Goal: Task Accomplishment & Management: Use online tool/utility

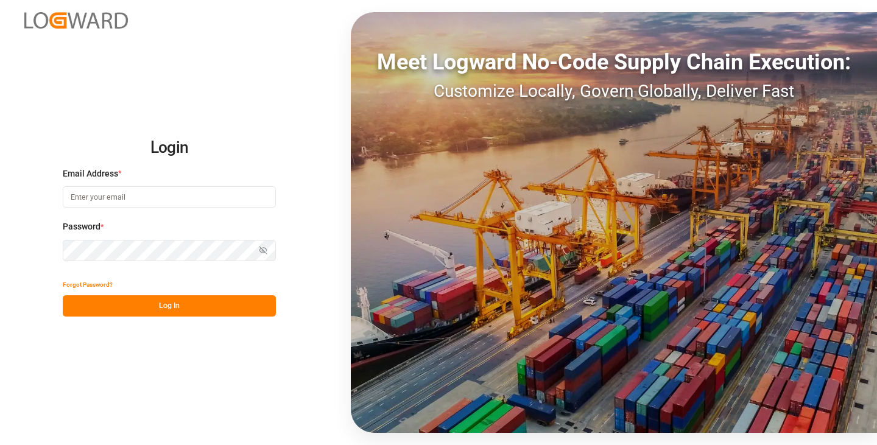
click at [189, 194] on input at bounding box center [169, 196] width 213 height 21
type input "[PERSON_NAME][EMAIL_ADDRESS][PERSON_NAME][DOMAIN_NAME]"
click at [121, 317] on div "Login Email Address * [PERSON_NAME][EMAIL_ADDRESS][PERSON_NAME][DOMAIN_NAME] Pa…" at bounding box center [438, 222] width 877 height 445
click at [133, 299] on button "Log In" at bounding box center [169, 305] width 213 height 21
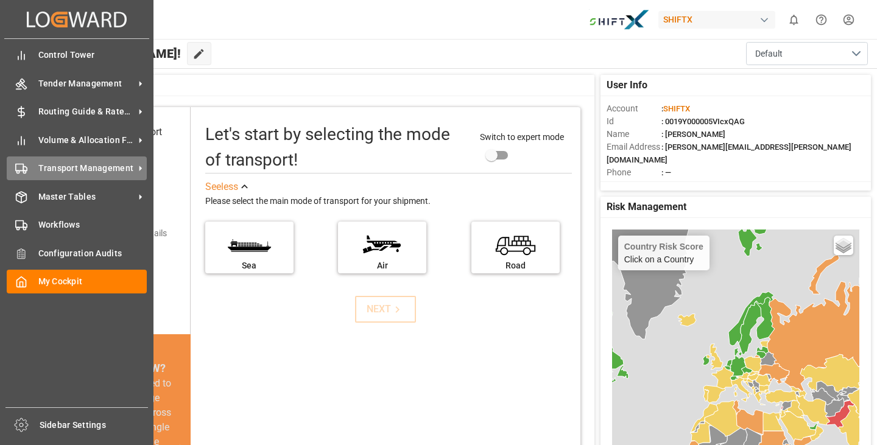
click at [93, 170] on span "Transport Management" at bounding box center [86, 168] width 96 height 13
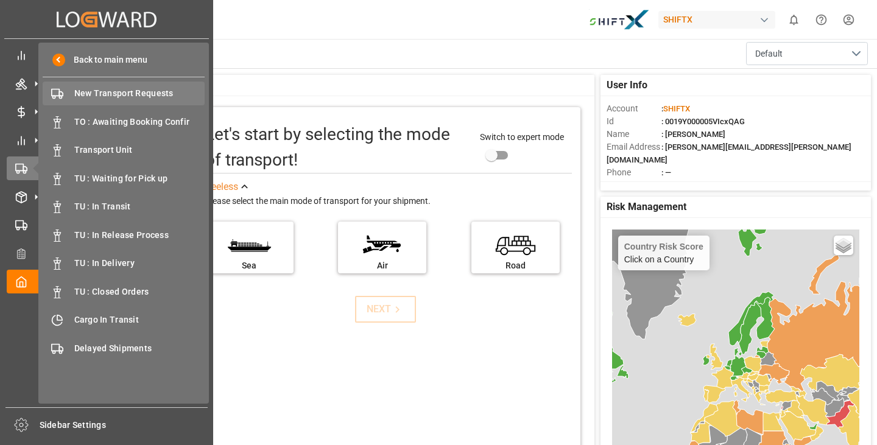
click at [105, 99] on span "New Transport Requests" at bounding box center [139, 93] width 131 height 13
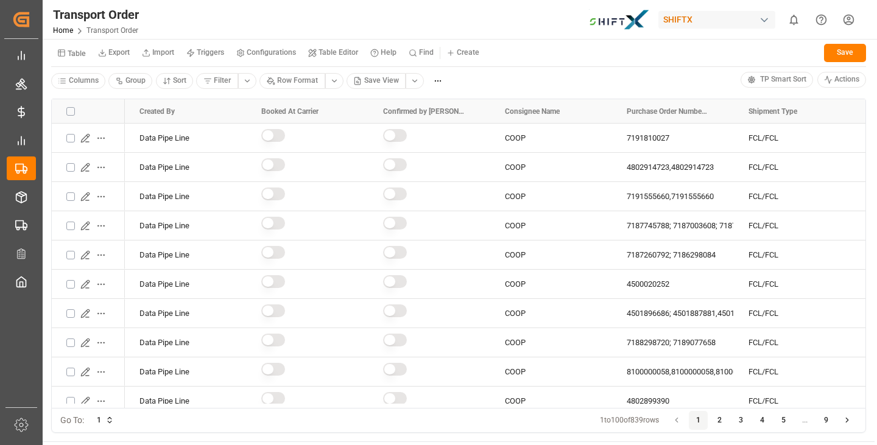
click at [333, 52] on small "Table Editor" at bounding box center [339, 52] width 40 height 7
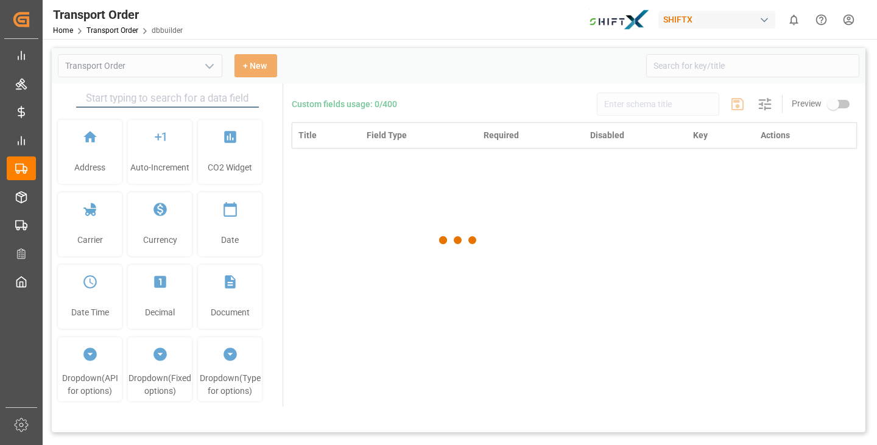
type input "Transport Order"
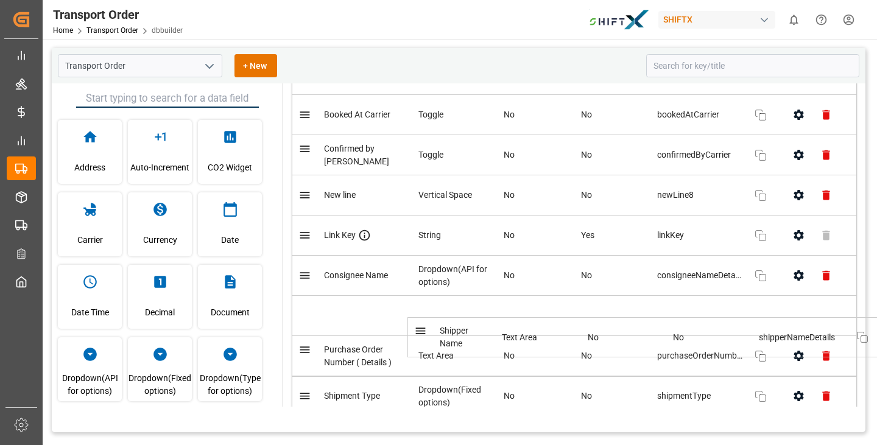
scroll to position [135, 0]
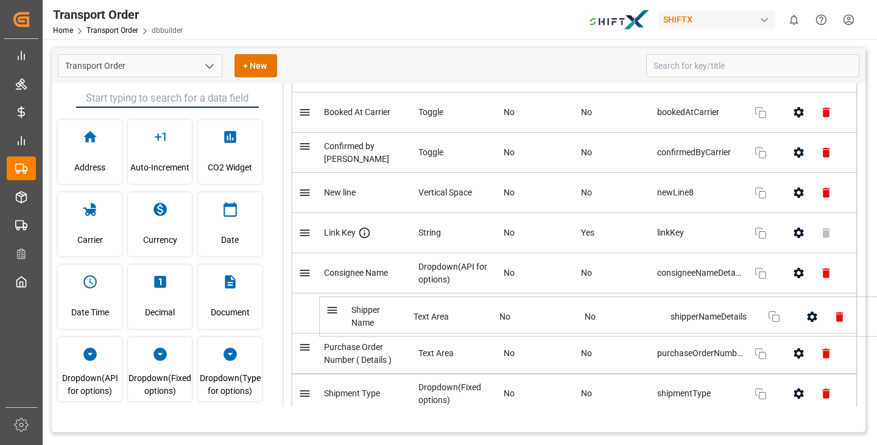
drag, startPoint x: 470, startPoint y: 187, endPoint x: 499, endPoint y: 321, distance: 137.0
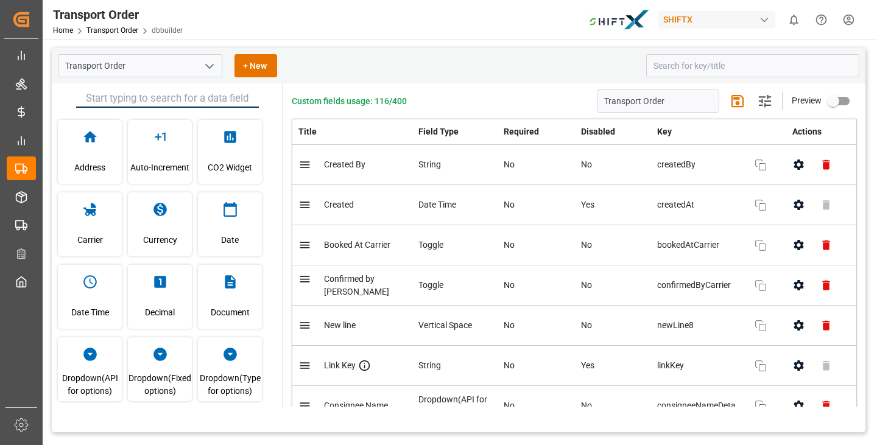
scroll to position [0, 0]
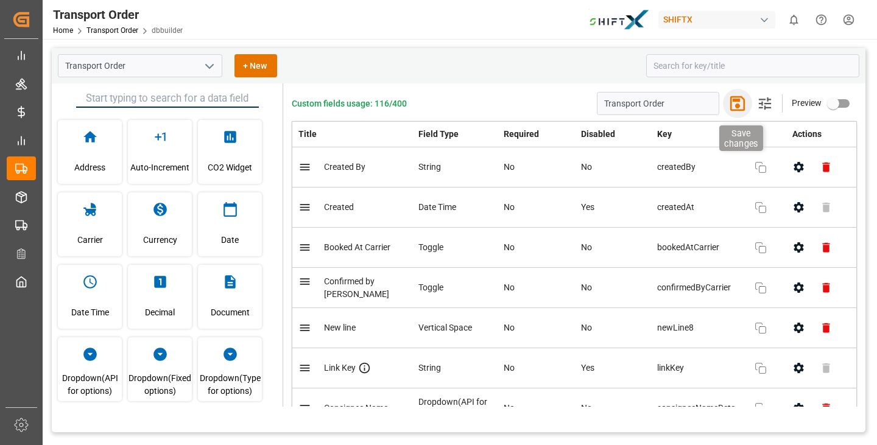
click at [734, 103] on icon "button" at bounding box center [737, 103] width 19 height 19
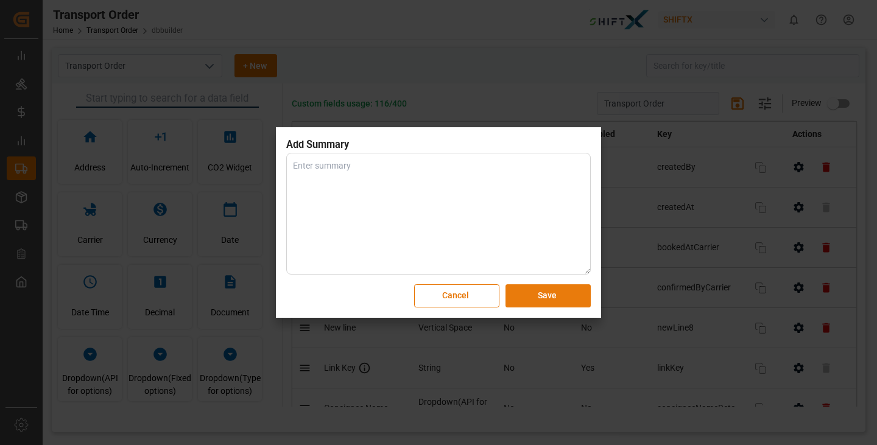
click at [537, 294] on button "Save" at bounding box center [548, 295] width 85 height 23
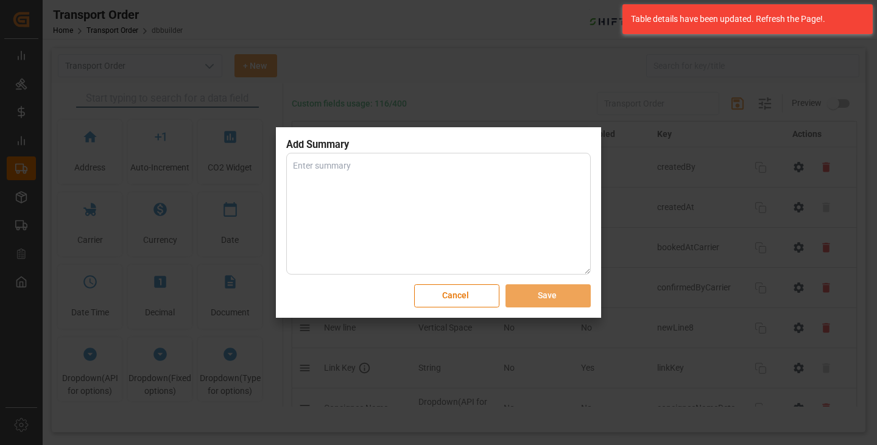
click at [434, 211] on textarea at bounding box center [438, 214] width 305 height 122
click at [467, 297] on button "Cancel" at bounding box center [456, 295] width 85 height 23
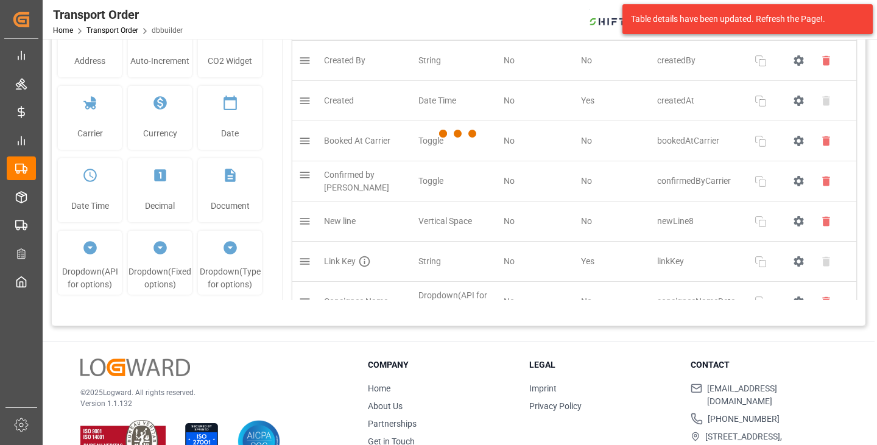
scroll to position [19, 0]
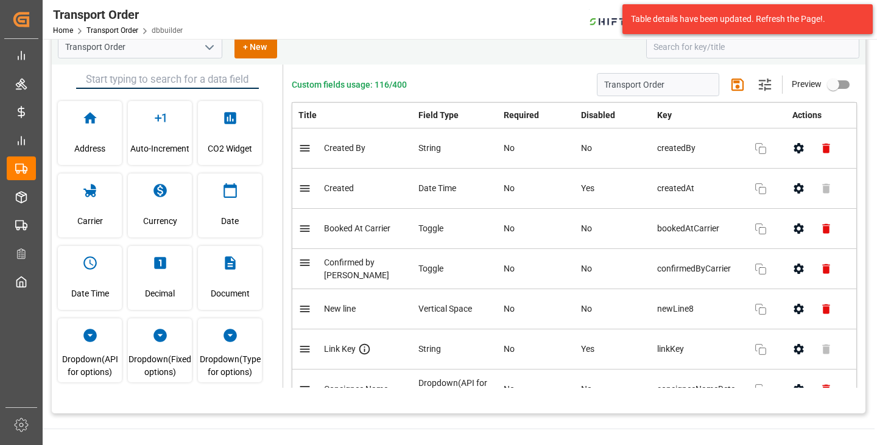
click at [305, 5] on div "Transport Order Home Transport Order dbbuilder SHIFTX 0 Notifications Only show…" at bounding box center [455, 19] width 843 height 39
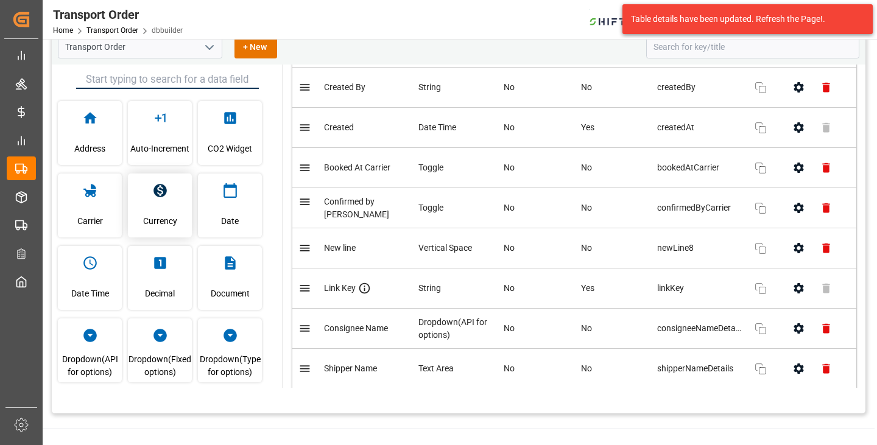
scroll to position [0, 0]
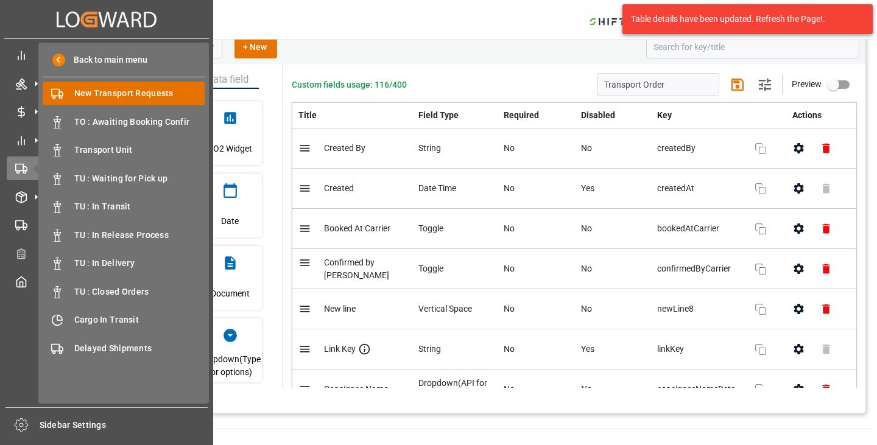
click at [127, 96] on span "New Transport Requests" at bounding box center [139, 93] width 131 height 13
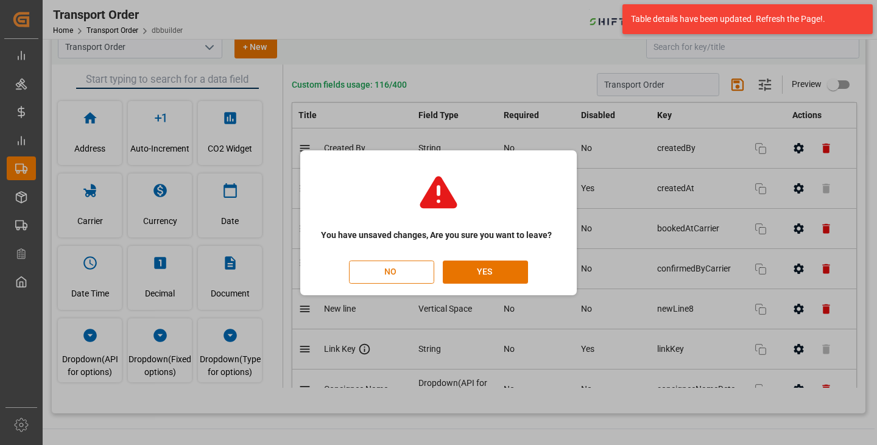
click at [386, 271] on button "NO" at bounding box center [391, 272] width 85 height 23
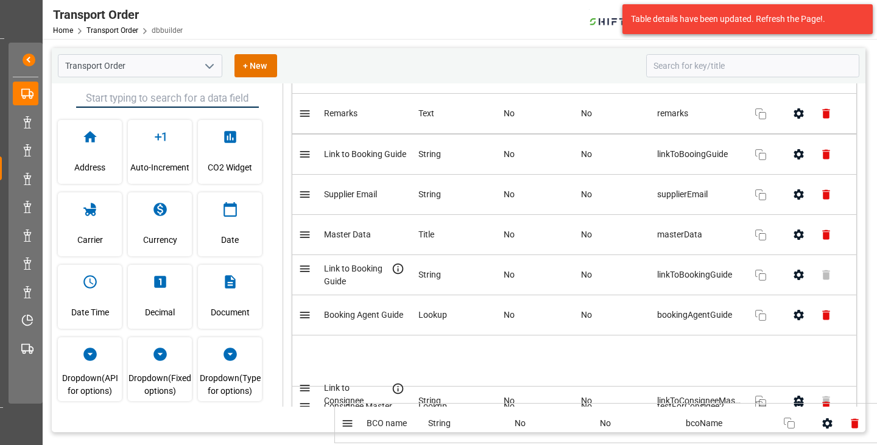
scroll to position [4513, 0]
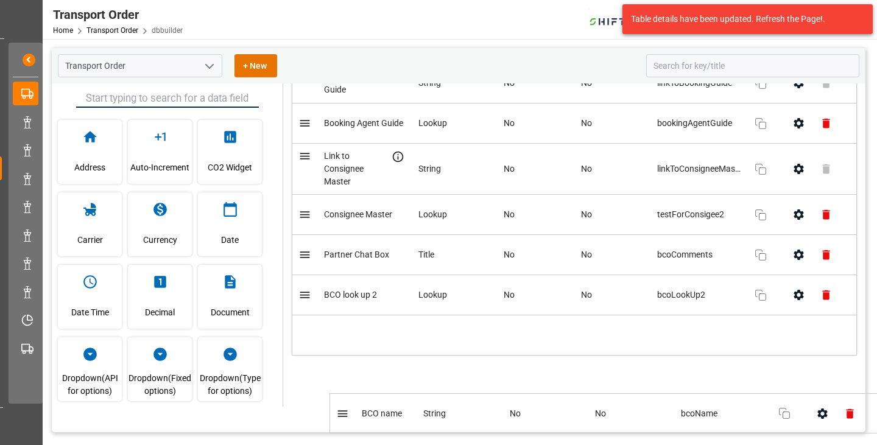
drag, startPoint x: 521, startPoint y: 267, endPoint x: 559, endPoint y: 392, distance: 129.9
click at [557, 409] on div "Transport Order + New Address Auto-Increment CO2 Widget Carrier Currency Date D…" at bounding box center [459, 240] width 814 height 384
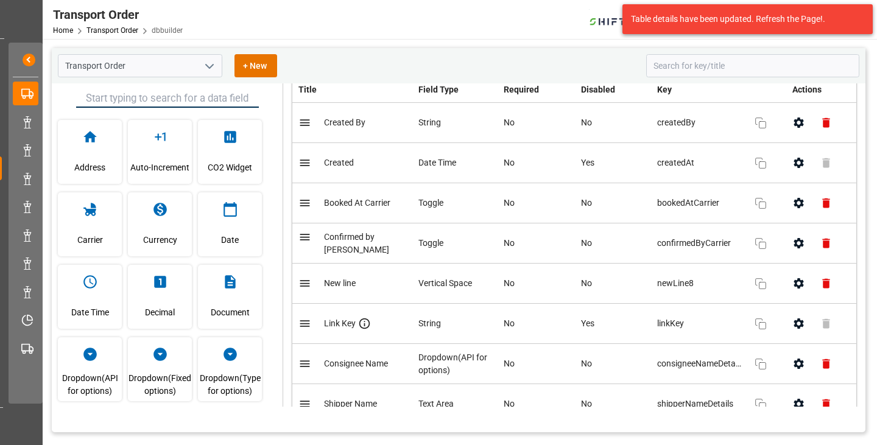
scroll to position [0, 0]
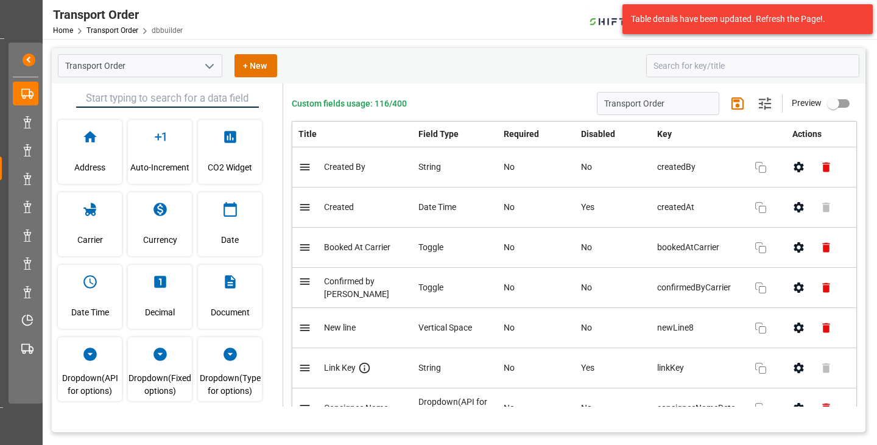
click at [830, 104] on input "primary checkbox" at bounding box center [833, 103] width 69 height 23
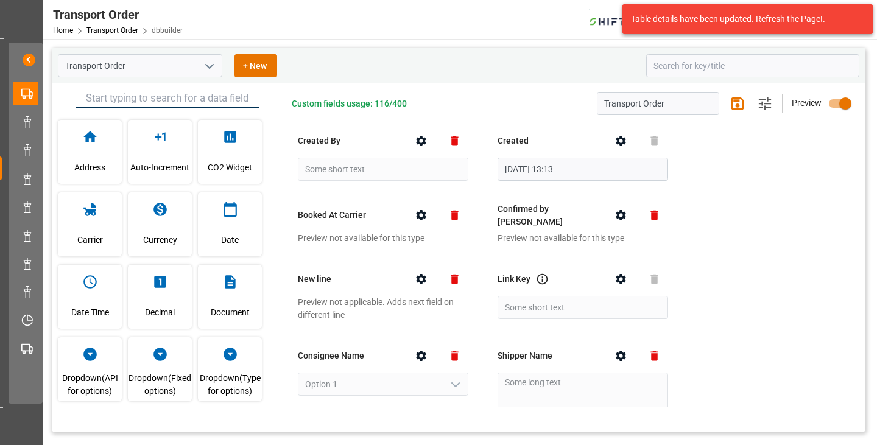
click at [841, 105] on input "primary checkbox" at bounding box center [845, 103] width 69 height 23
checkbox input "false"
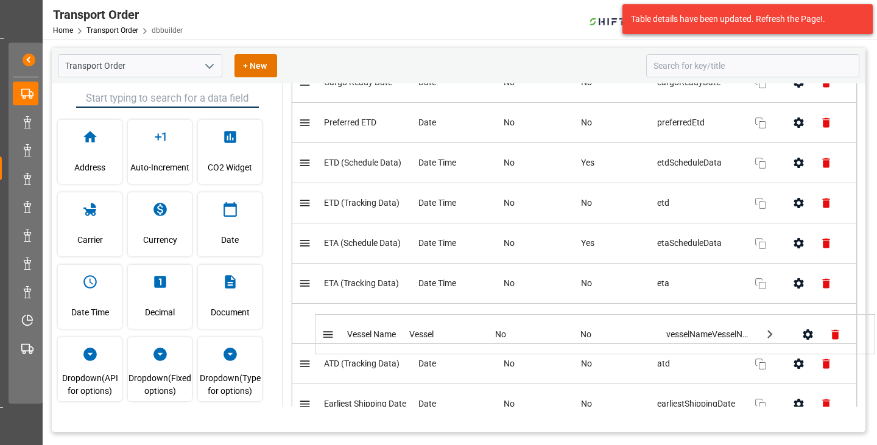
scroll to position [769, 0]
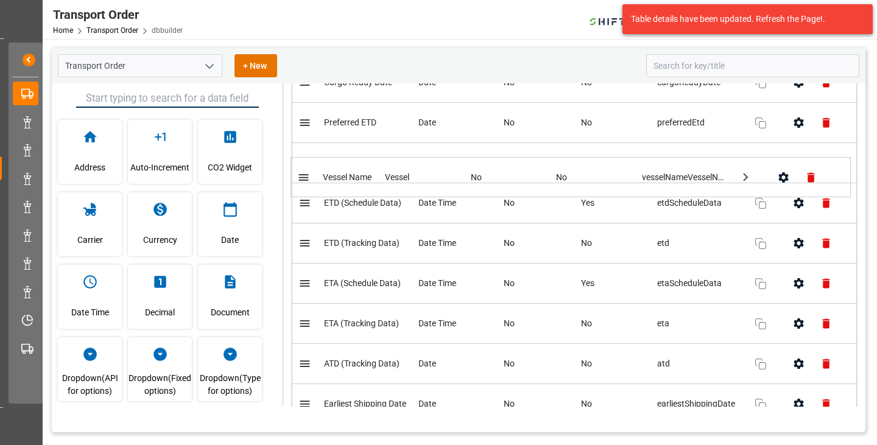
drag, startPoint x: 524, startPoint y: 222, endPoint x: 523, endPoint y: 179, distance: 42.6
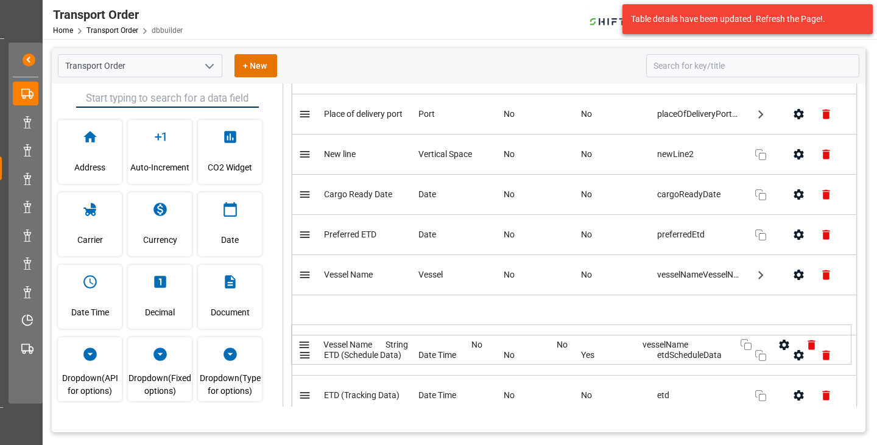
scroll to position [620, 0]
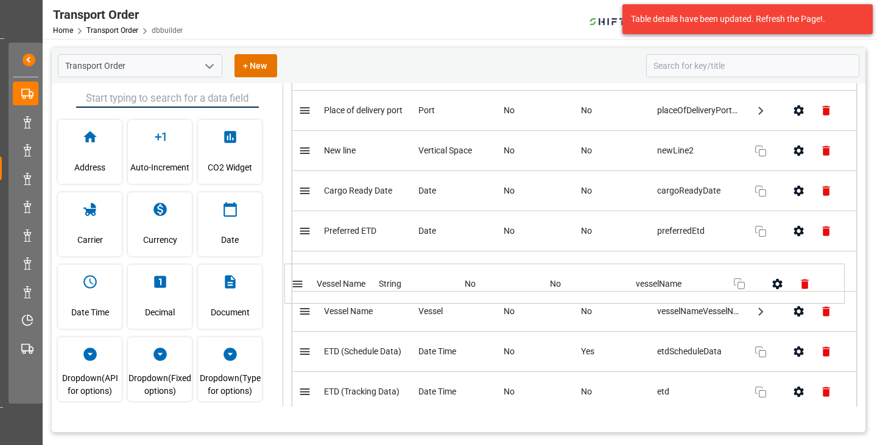
drag, startPoint x: 454, startPoint y: 302, endPoint x: 461, endPoint y: 295, distance: 9.9
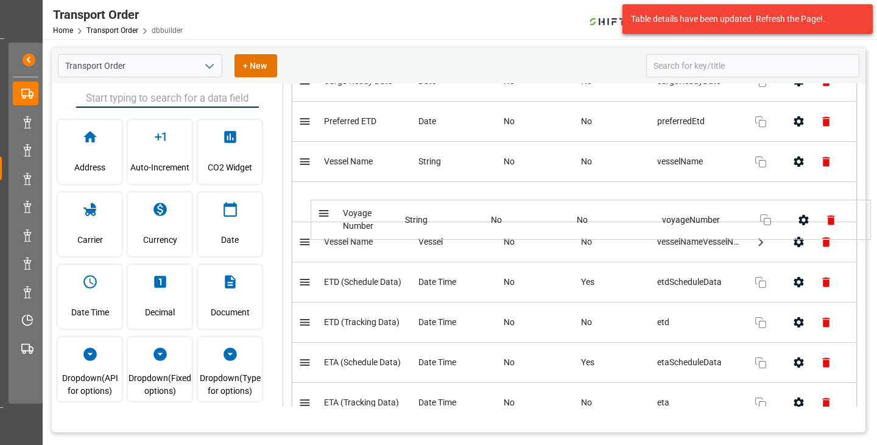
scroll to position [728, 0]
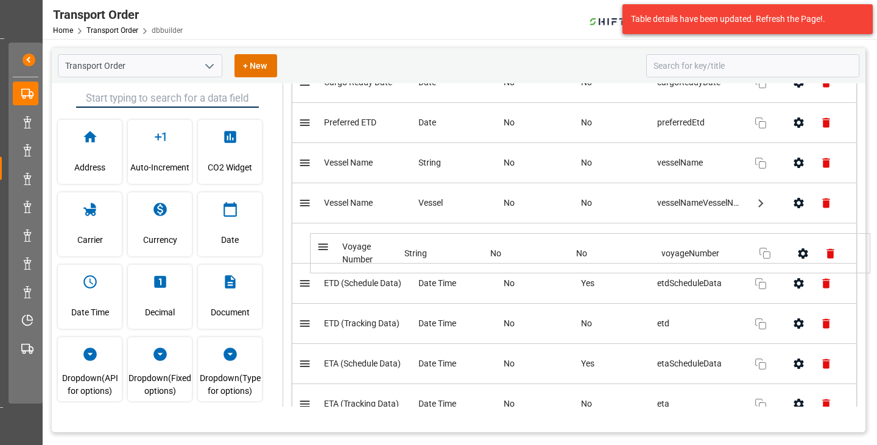
drag, startPoint x: 484, startPoint y: 305, endPoint x: 496, endPoint y: 261, distance: 46.1
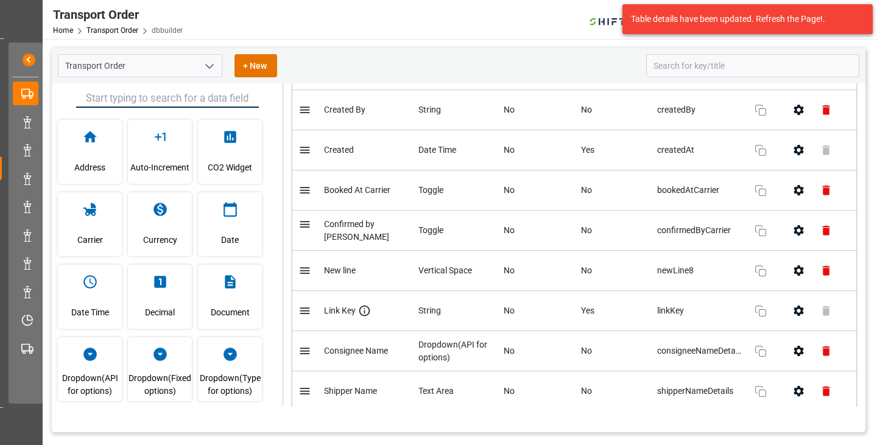
scroll to position [0, 0]
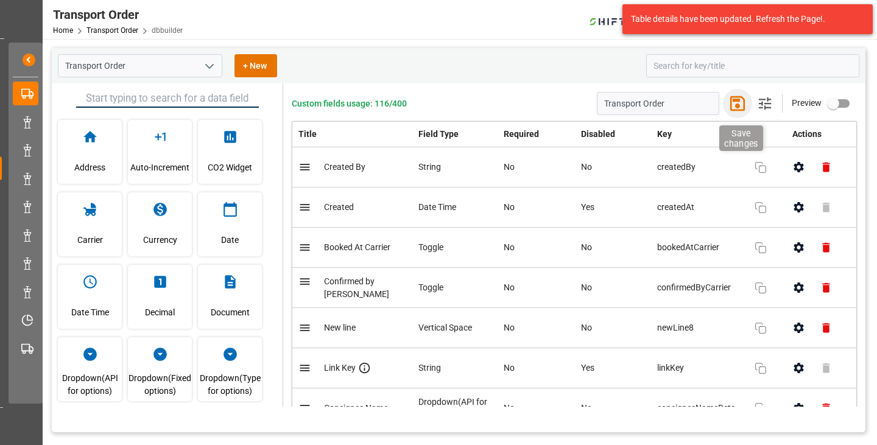
click at [736, 104] on icon "button" at bounding box center [737, 103] width 19 height 19
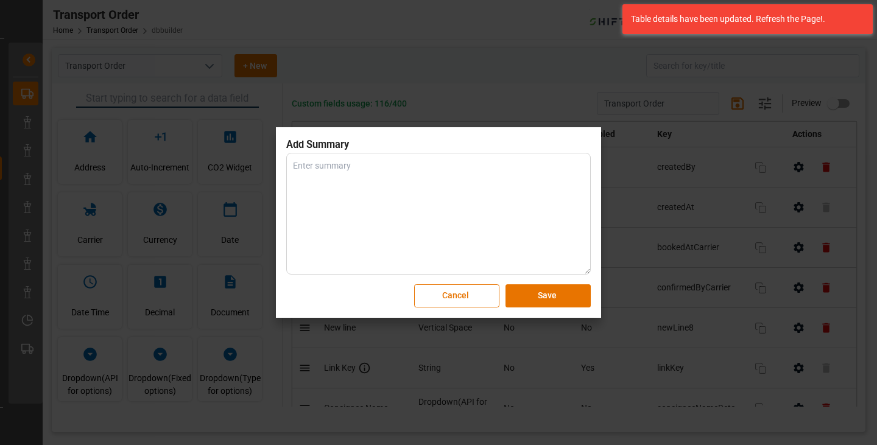
drag, startPoint x: 551, startPoint y: 294, endPoint x: 669, endPoint y: 296, distance: 117.6
click at [552, 297] on button "Save" at bounding box center [548, 295] width 85 height 23
drag, startPoint x: 458, startPoint y: 300, endPoint x: 476, endPoint y: 305, distance: 18.3
click at [457, 300] on button "Cancel" at bounding box center [456, 295] width 85 height 23
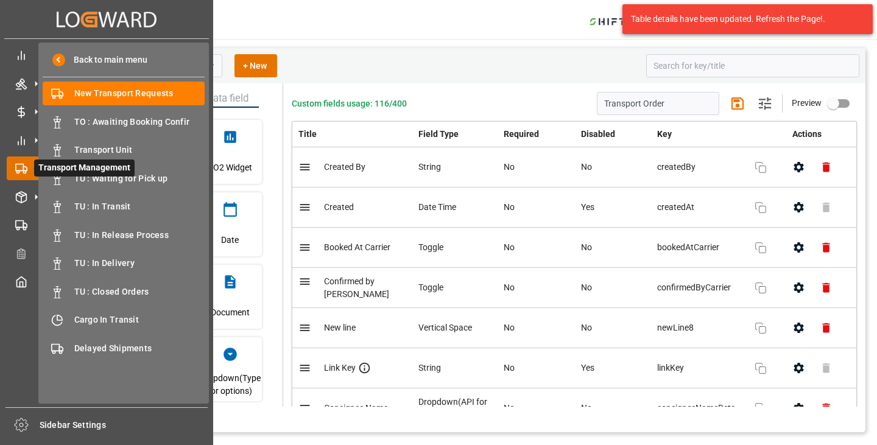
click at [25, 169] on icon at bounding box center [36, 169] width 26 height 26
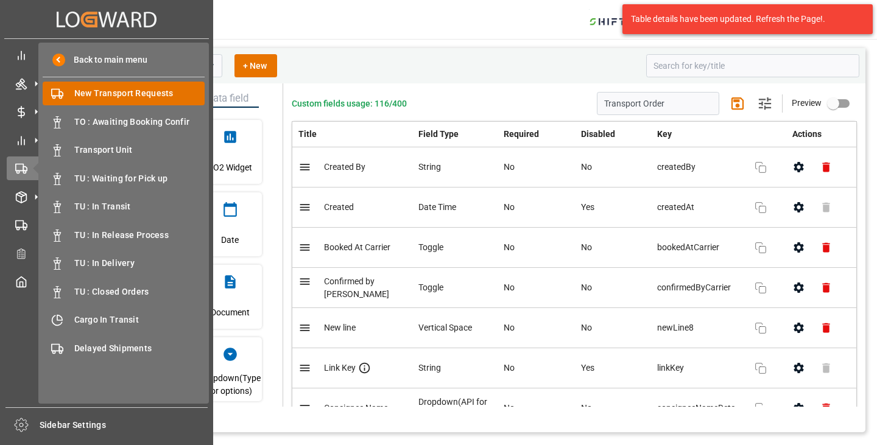
click at [138, 91] on span "New Transport Requests" at bounding box center [139, 93] width 131 height 13
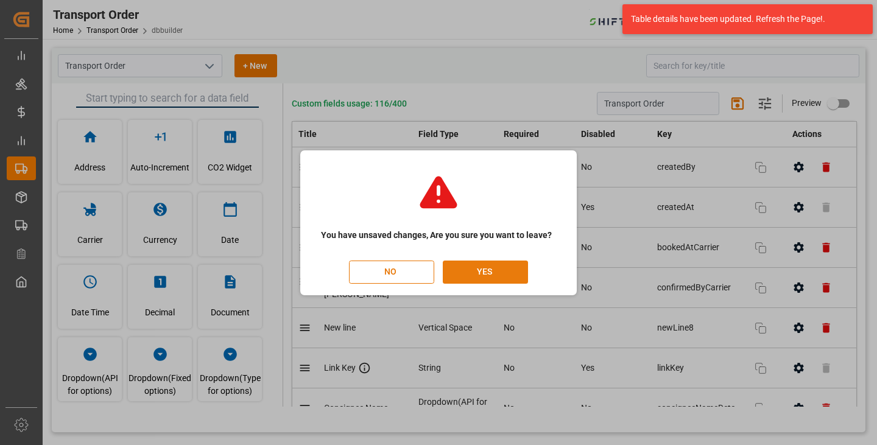
click at [495, 270] on button "YES" at bounding box center [485, 272] width 85 height 23
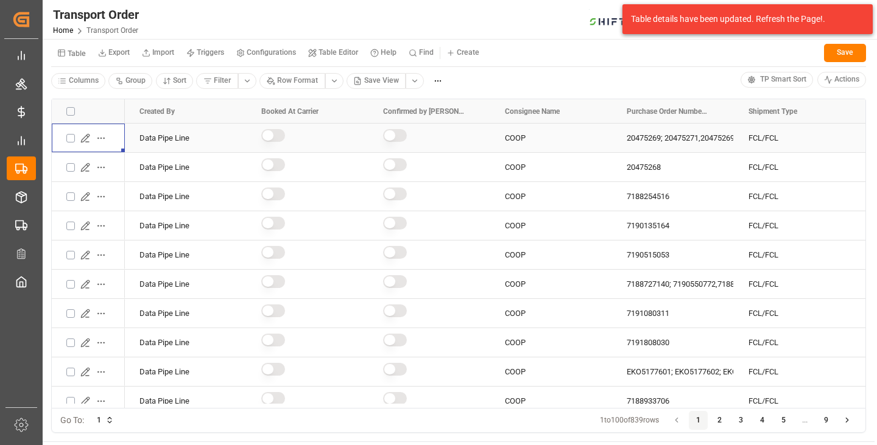
click at [69, 140] on button "Press SPACE to select this row." at bounding box center [70, 138] width 9 height 9
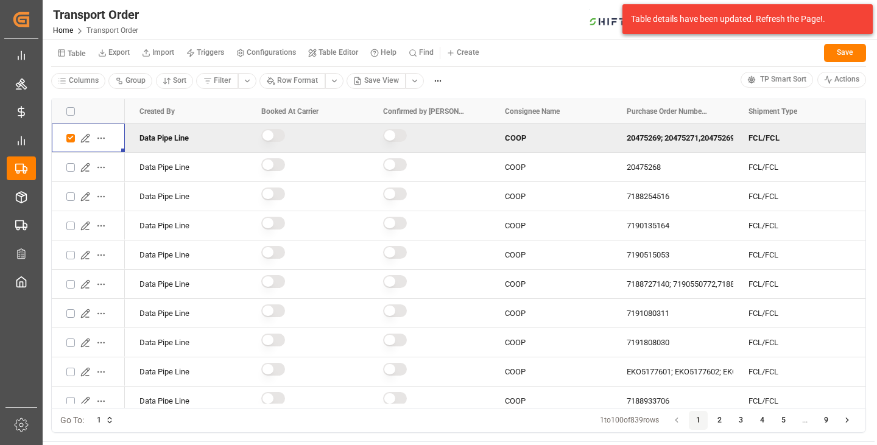
click at [70, 138] on button "Press SPACE to deselect this row." at bounding box center [70, 138] width 9 height 9
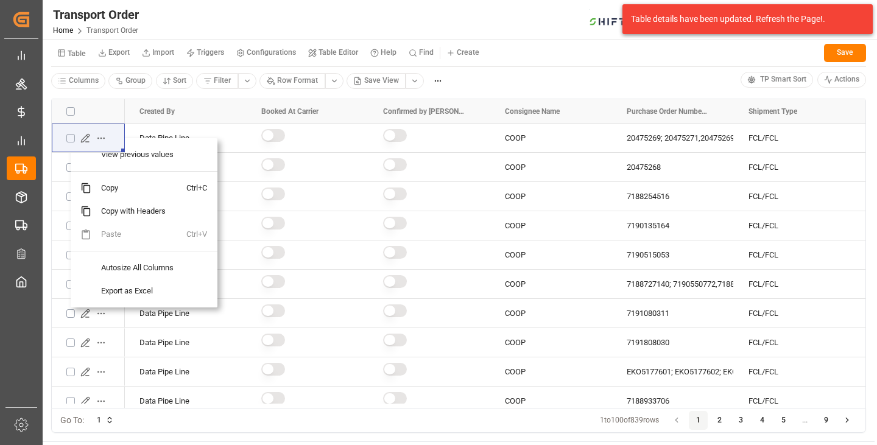
click at [461, 19] on div "Transport Order Home Transport Order SHIFTX 0 Notifications Only show unread Al…" at bounding box center [455, 19] width 843 height 39
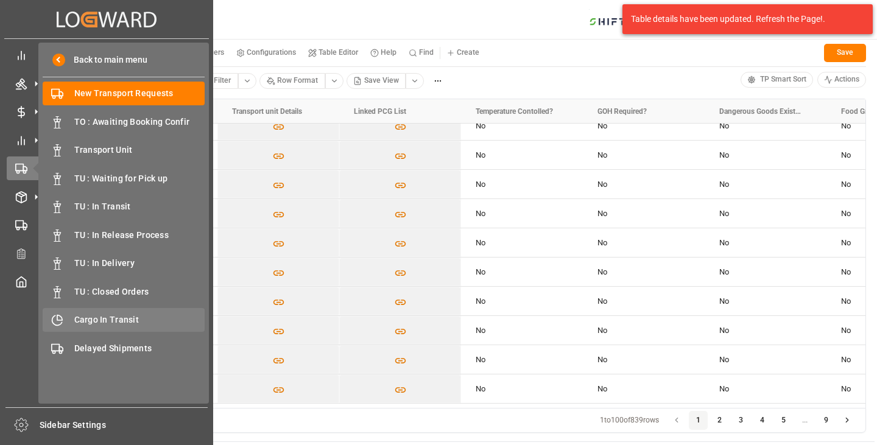
click at [80, 322] on span "Cargo In Transit" at bounding box center [139, 320] width 131 height 13
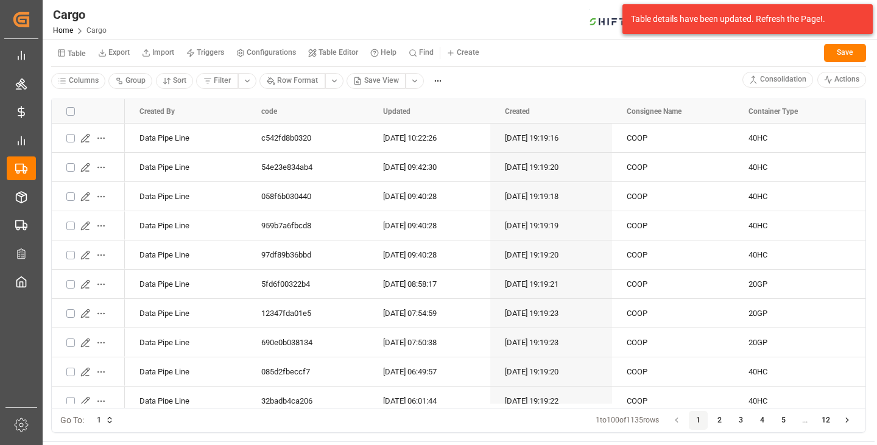
click at [674, 19] on div "Table details have been updated. Refresh the Page!." at bounding box center [743, 19] width 224 height 13
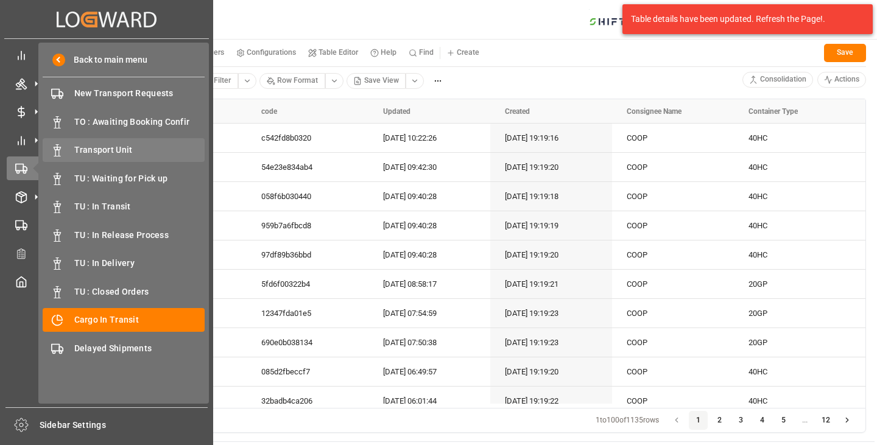
click at [118, 149] on span "Transport Unit" at bounding box center [139, 150] width 131 height 13
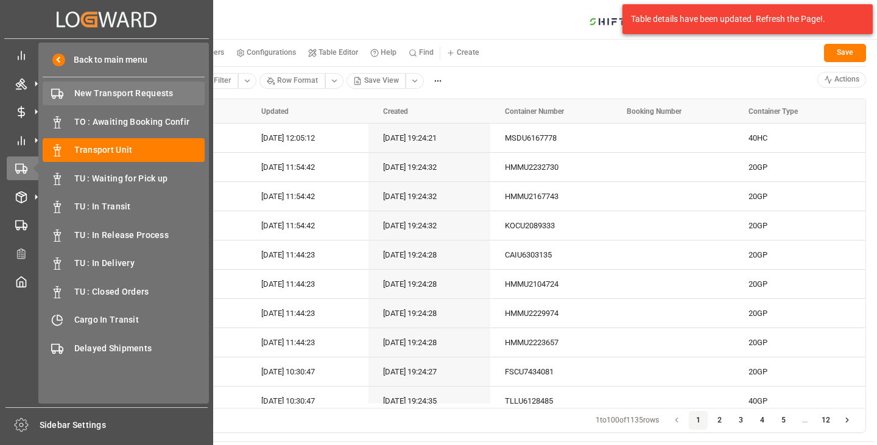
click at [143, 96] on span "New Transport Requests" at bounding box center [139, 93] width 131 height 13
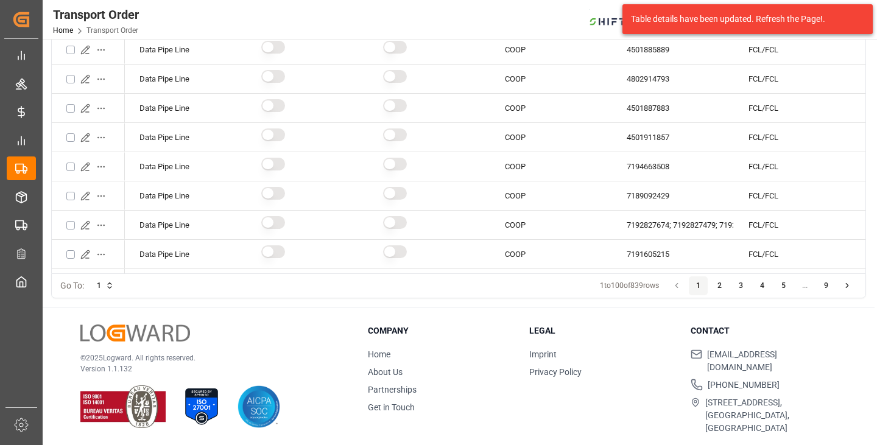
click at [721, 282] on button "2" at bounding box center [719, 286] width 19 height 19
